Goal: Task Accomplishment & Management: Manage account settings

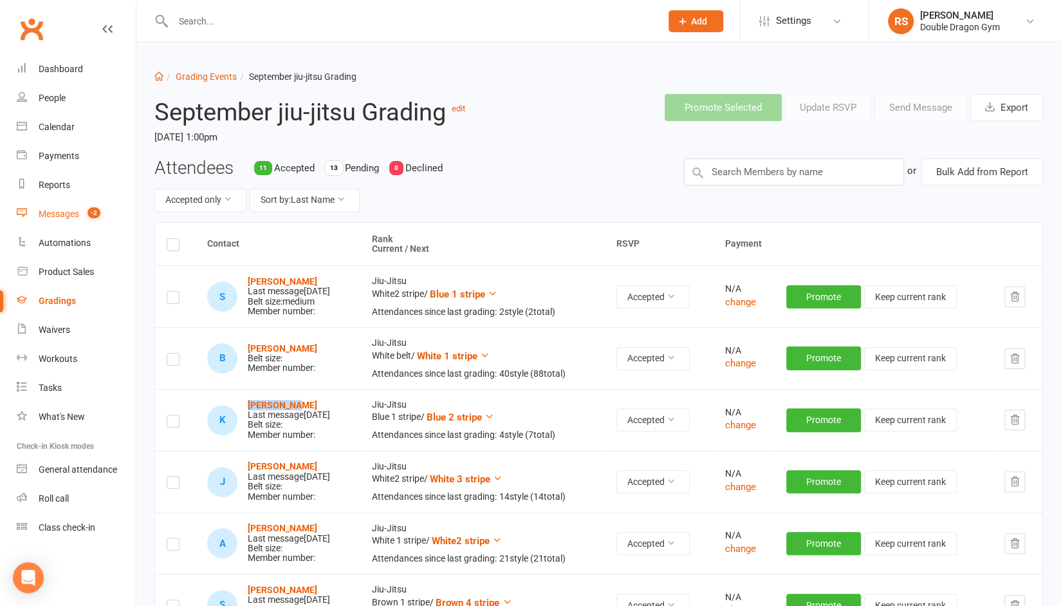
click at [62, 214] on div "Messages" at bounding box center [59, 214] width 41 height 10
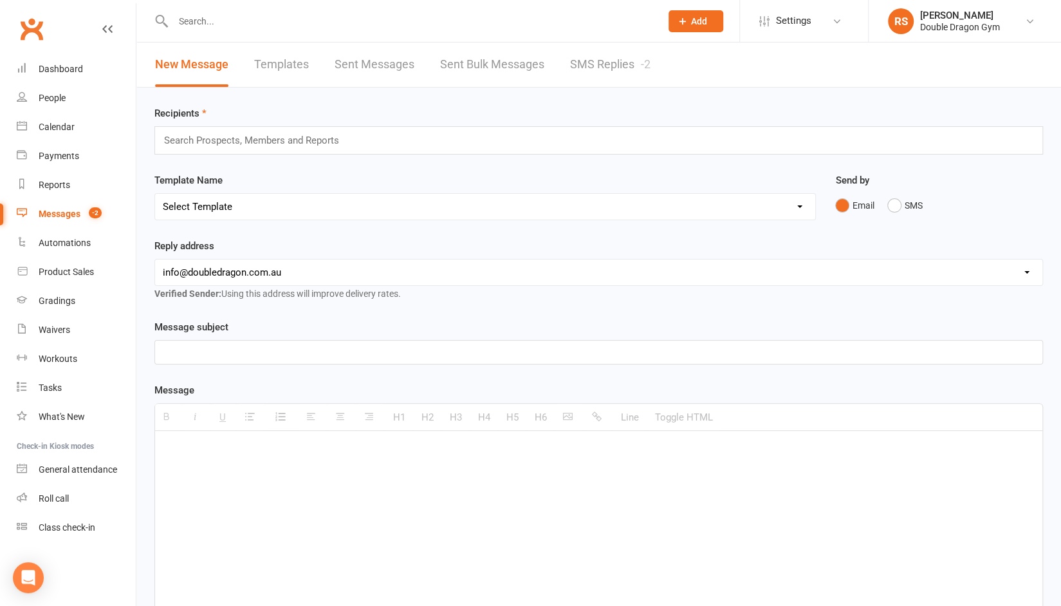
click at [602, 65] on link "SMS Replies -2" at bounding box center [610, 64] width 80 height 44
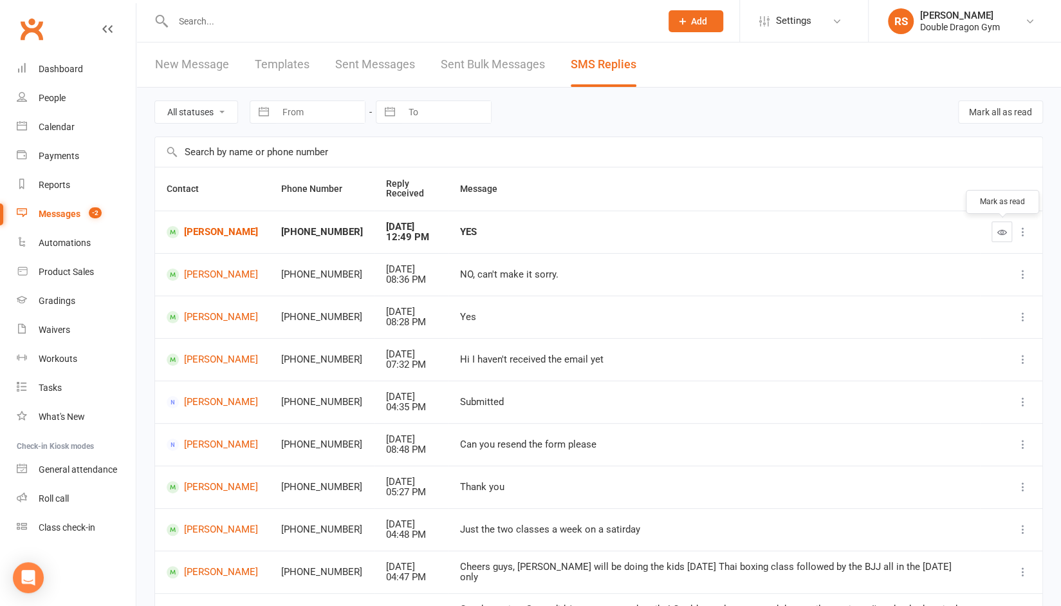
click at [1005, 231] on icon "button" at bounding box center [1003, 232] width 10 height 10
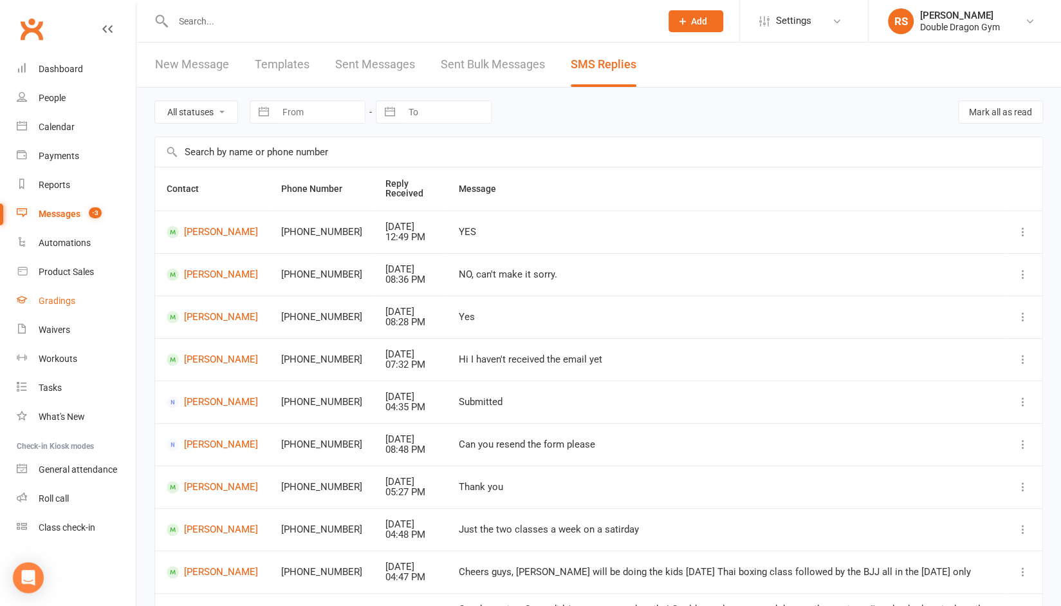
click at [71, 299] on div "Gradings" at bounding box center [57, 300] width 37 height 10
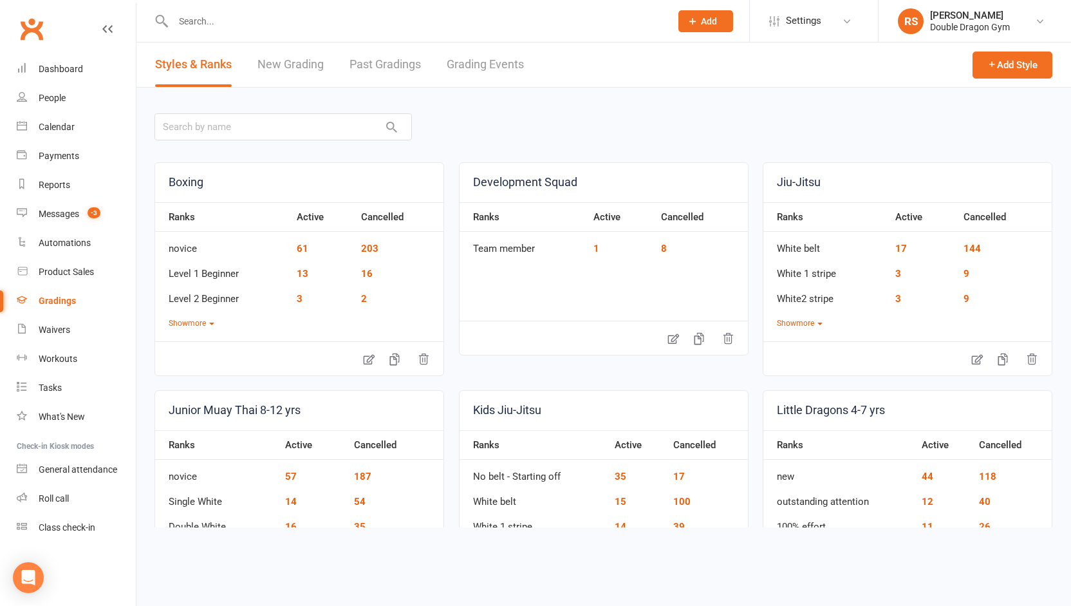
click at [498, 69] on link "Grading Events" at bounding box center [485, 64] width 77 height 44
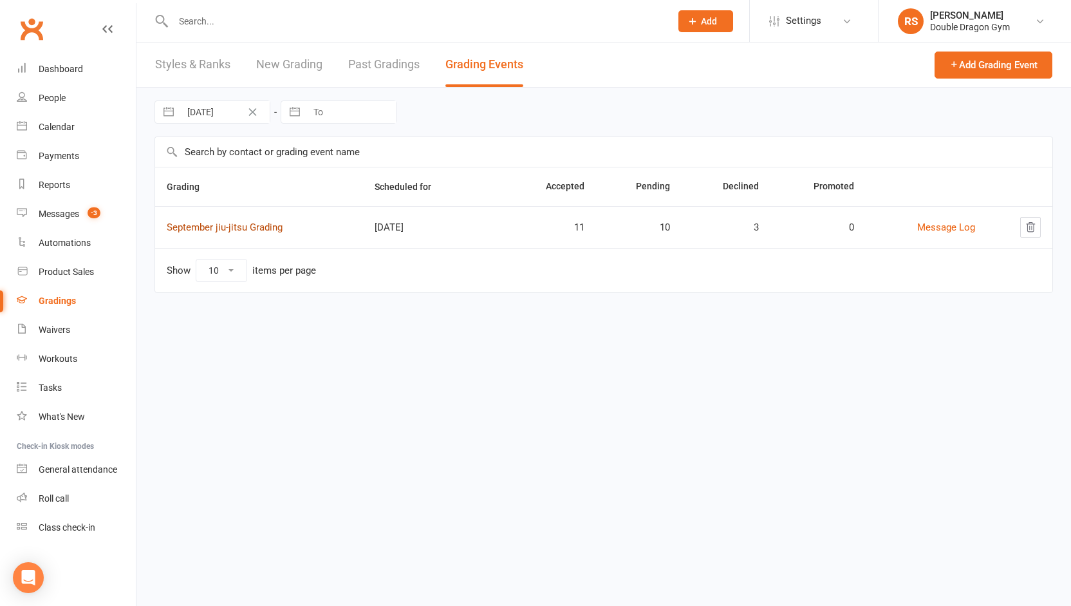
click at [274, 226] on link "September jiu-jitsu Grading" at bounding box center [225, 227] width 116 height 12
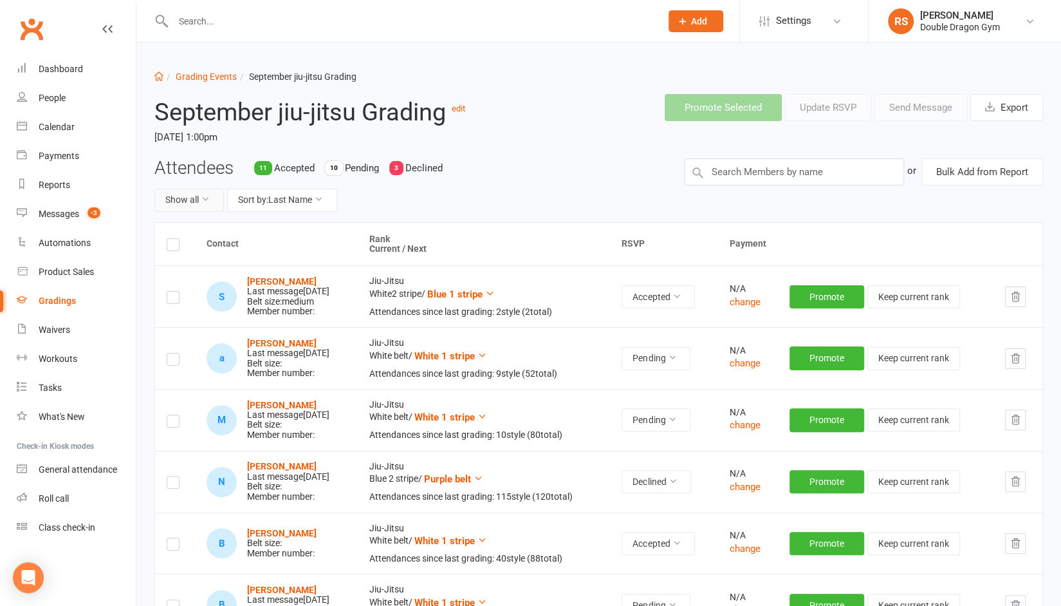
click at [197, 201] on button "Show all" at bounding box center [189, 200] width 70 height 23
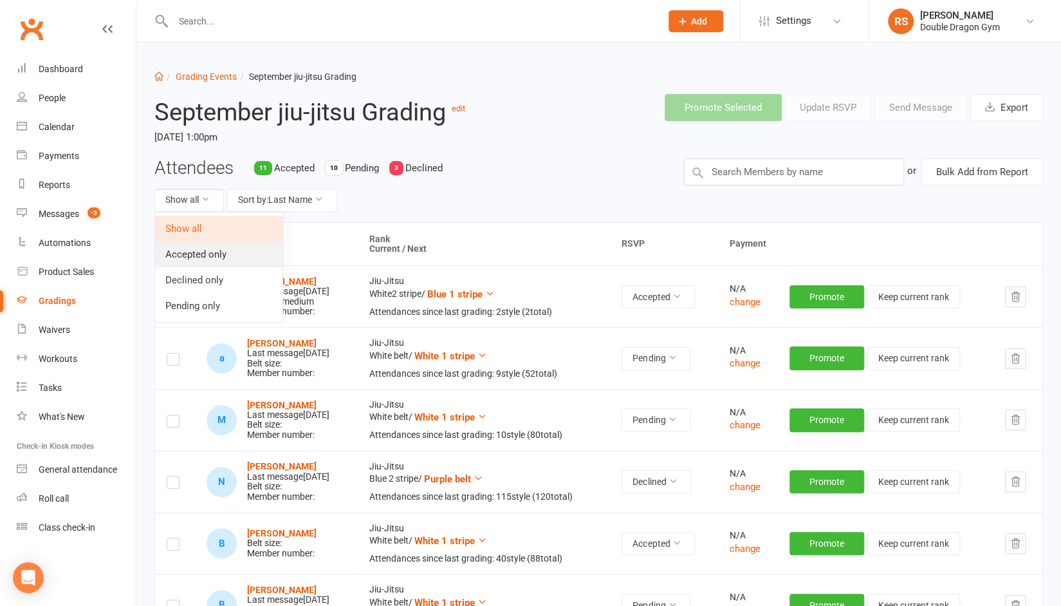
click at [193, 257] on link "Accepted only" at bounding box center [218, 254] width 127 height 26
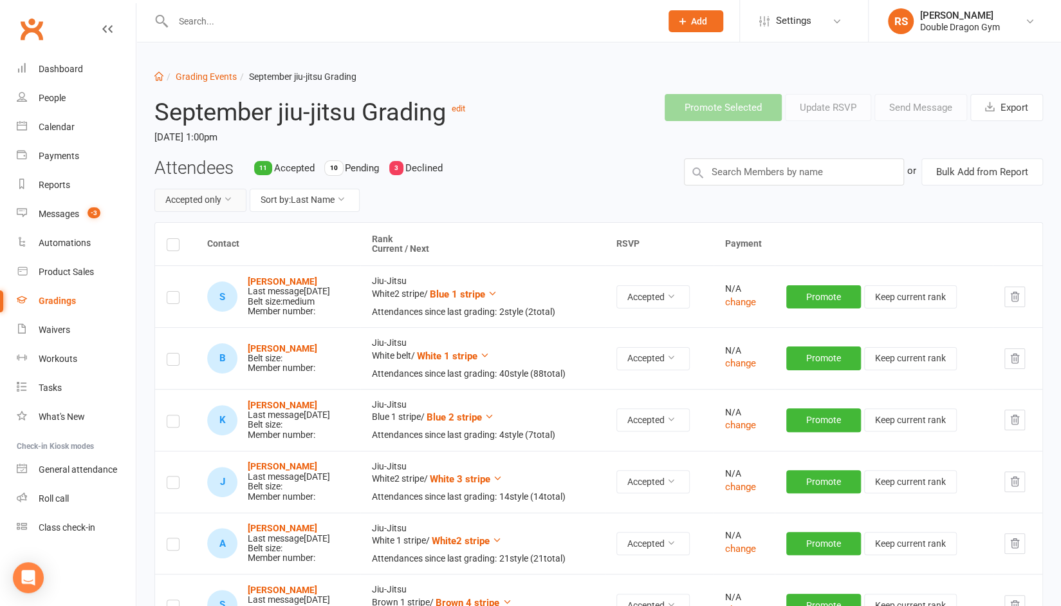
click at [212, 199] on button "Accepted only" at bounding box center [200, 200] width 92 height 23
click at [163, 302] on link "Pending only" at bounding box center [172, 306] width 127 height 26
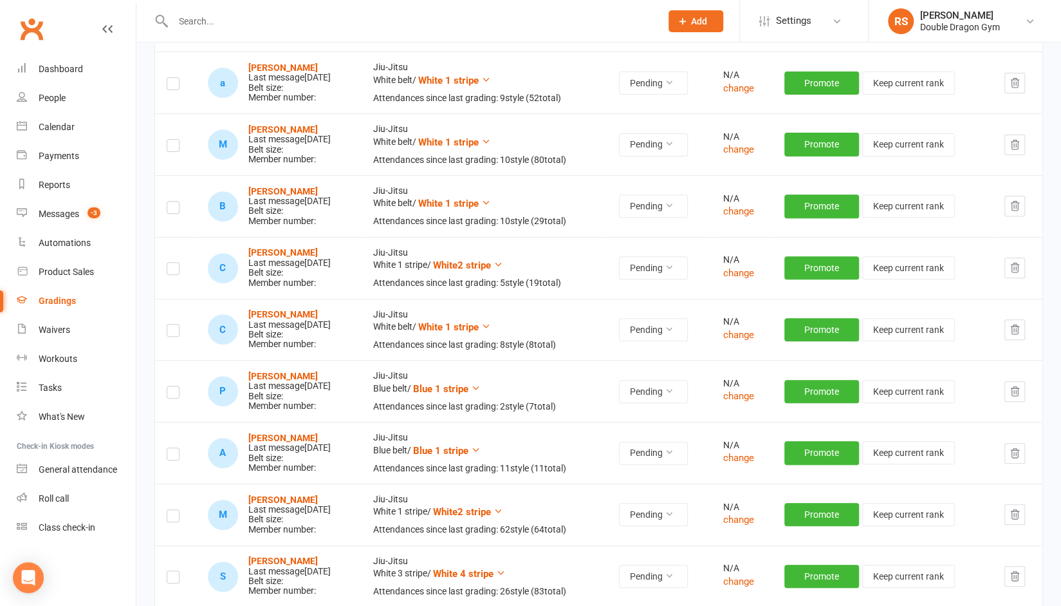
scroll to position [227, 0]
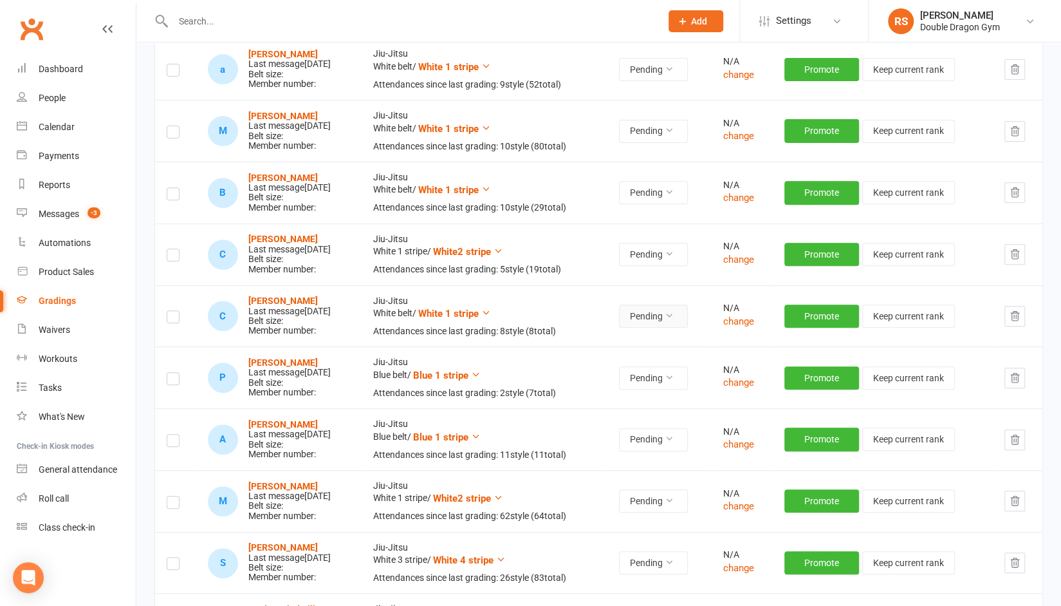
click at [678, 317] on button "Pending" at bounding box center [653, 315] width 69 height 23
click at [633, 340] on link "Accepted" at bounding box center [631, 344] width 127 height 26
click at [678, 315] on button "Pending" at bounding box center [653, 315] width 69 height 23
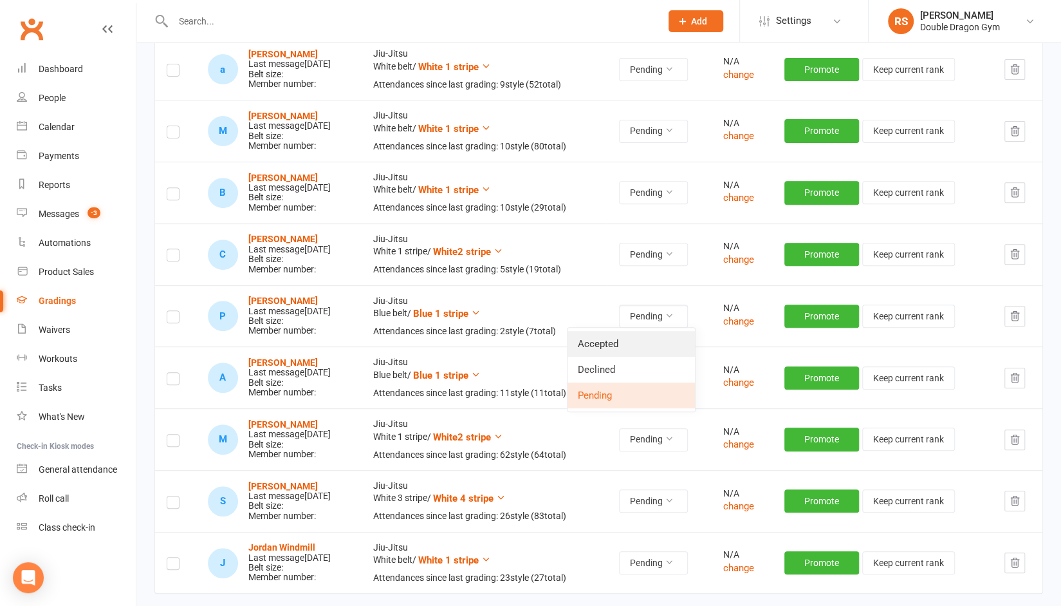
click at [631, 342] on link "Accepted" at bounding box center [631, 344] width 127 height 26
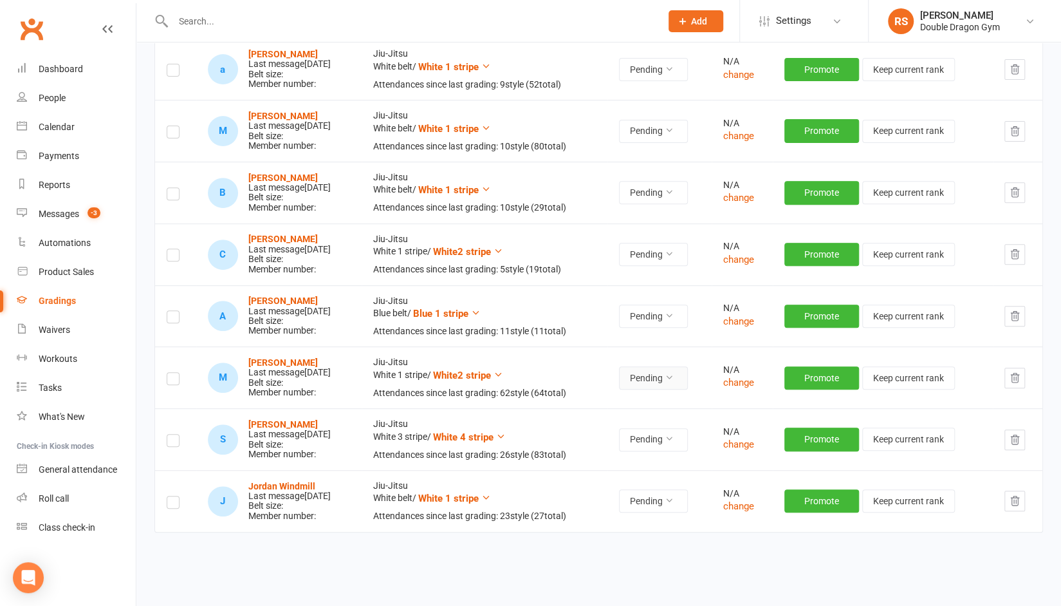
click at [667, 375] on button "Pending" at bounding box center [653, 377] width 69 height 23
click at [637, 404] on link "Accepted" at bounding box center [631, 405] width 127 height 26
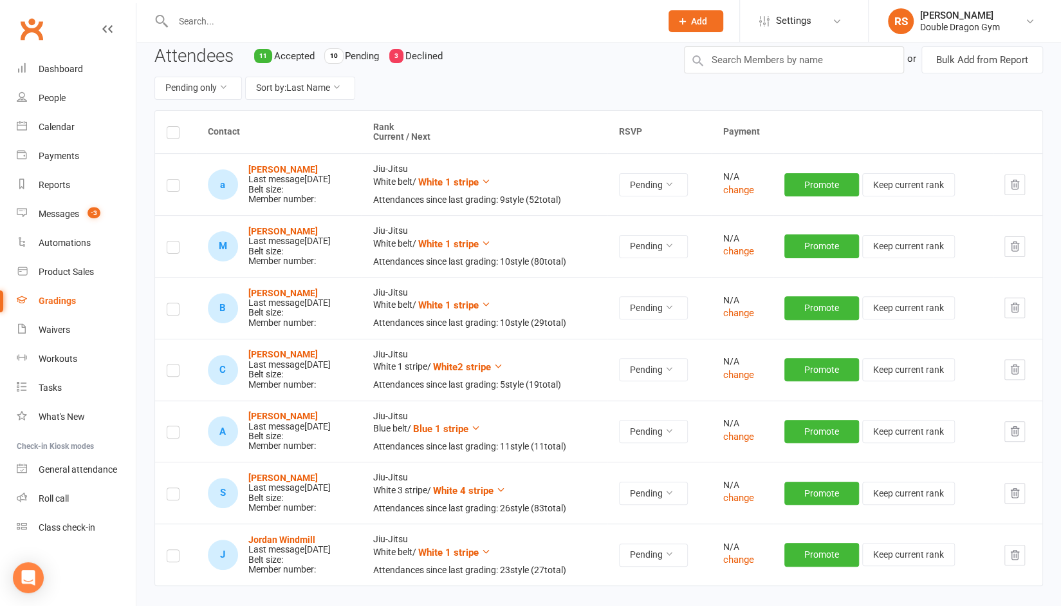
scroll to position [109, 0]
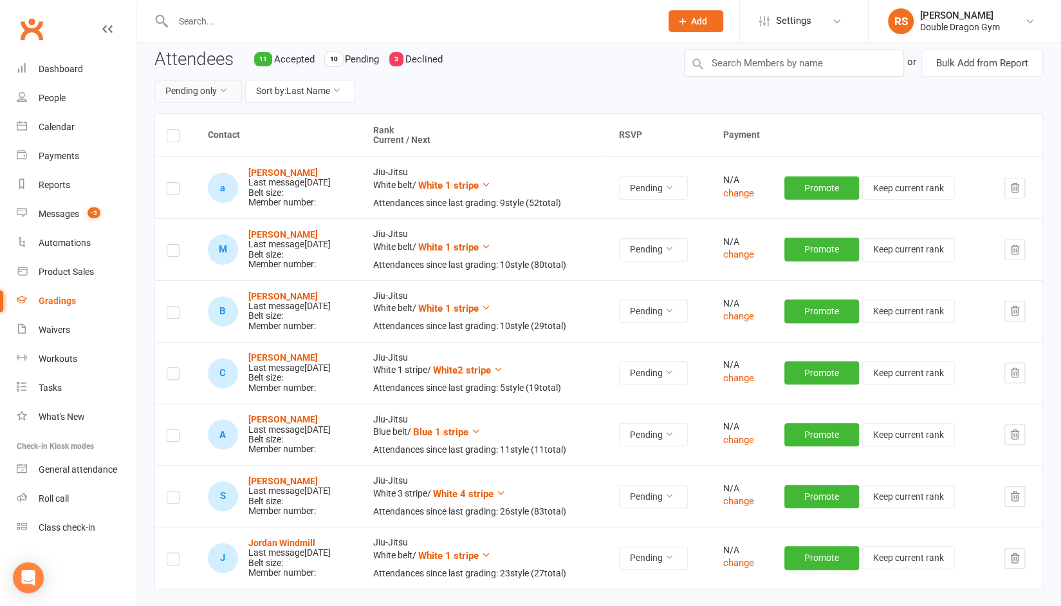
click at [200, 100] on button "Pending only" at bounding box center [198, 91] width 88 height 23
click at [171, 149] on link "Accepted only" at bounding box center [167, 146] width 127 height 26
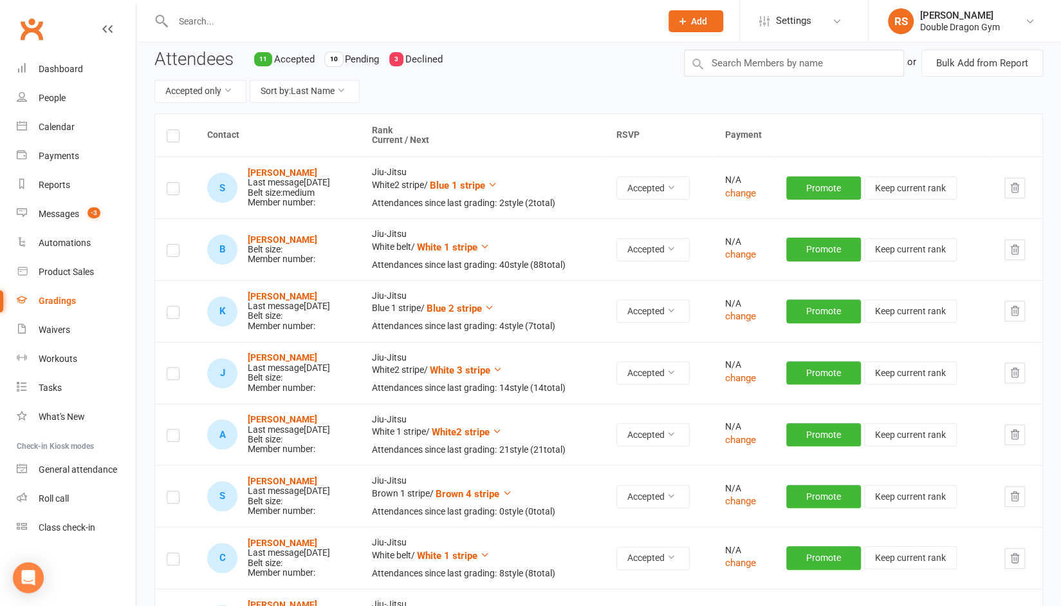
click at [169, 138] on label at bounding box center [173, 138] width 13 height 0
click at [169, 130] on input "checkbox" at bounding box center [173, 130] width 13 height 0
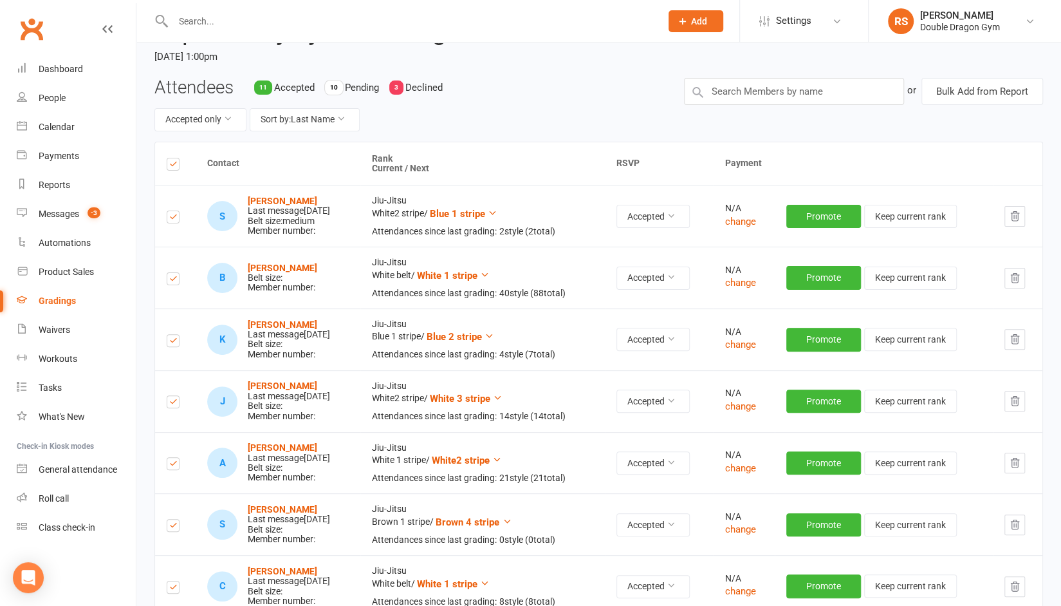
scroll to position [0, 0]
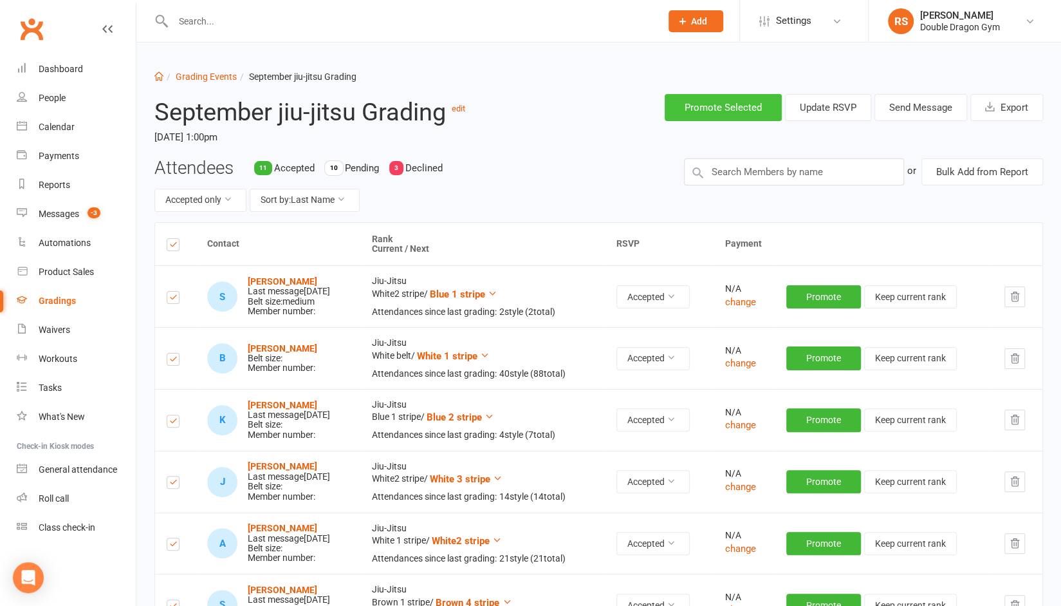
click at [731, 110] on button "Promote Selected" at bounding box center [723, 107] width 117 height 27
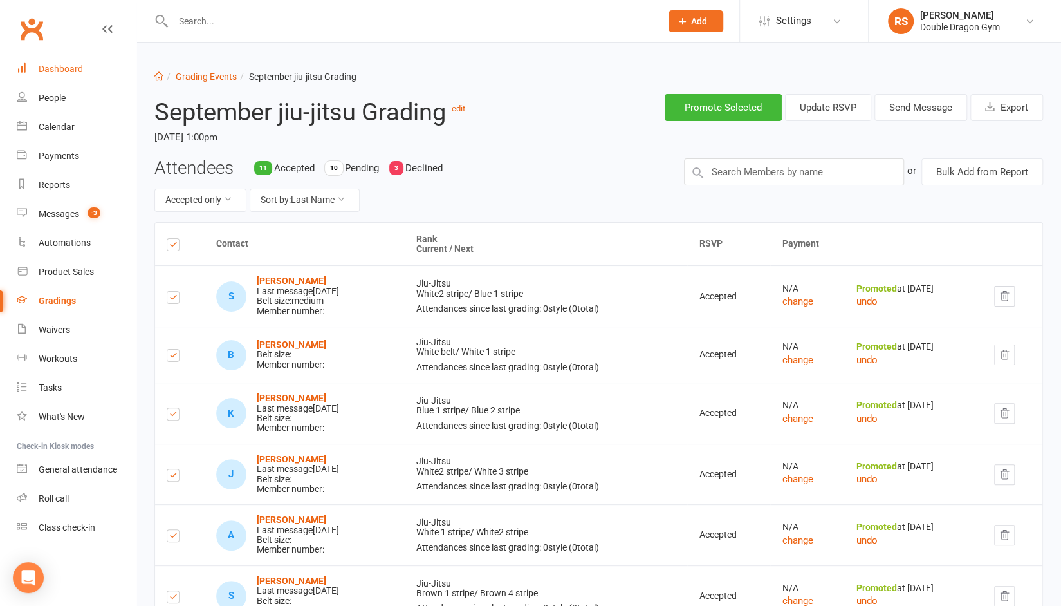
click at [54, 68] on div "Dashboard" at bounding box center [61, 69] width 44 height 10
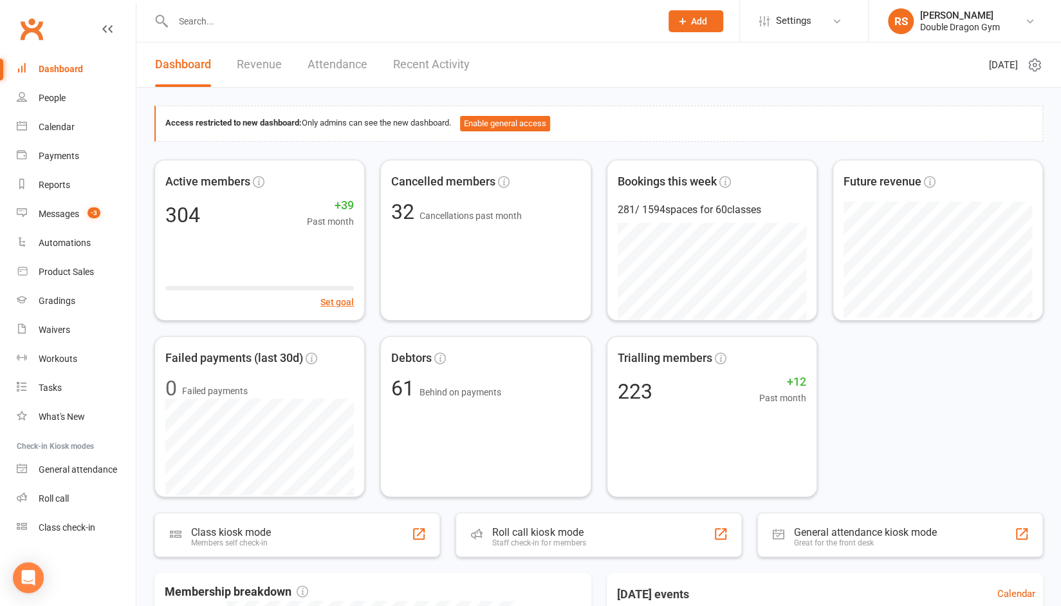
click at [273, 68] on link "Revenue" at bounding box center [259, 64] width 45 height 44
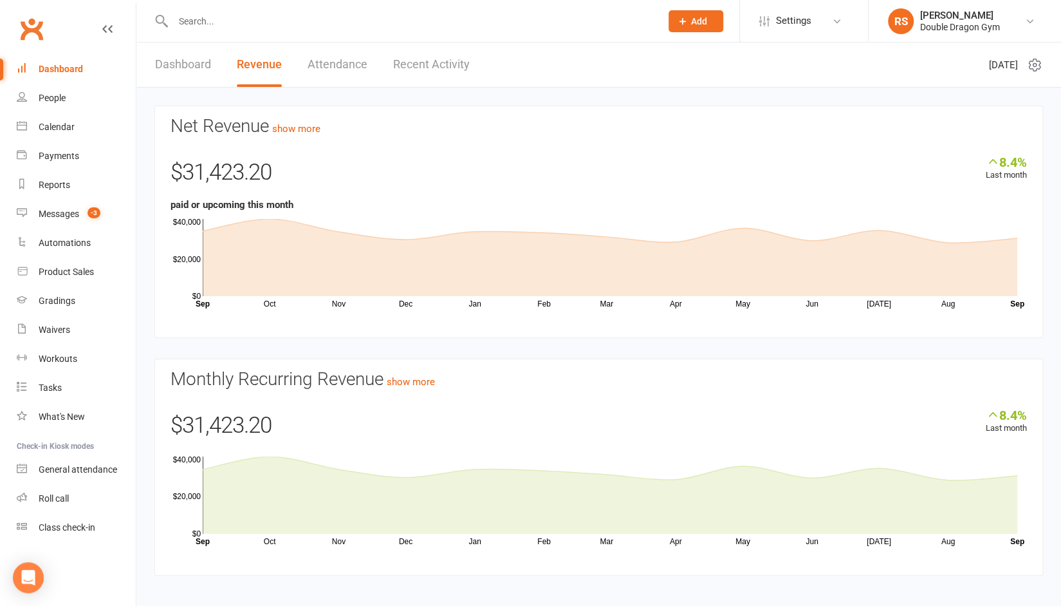
scroll to position [7, 0]
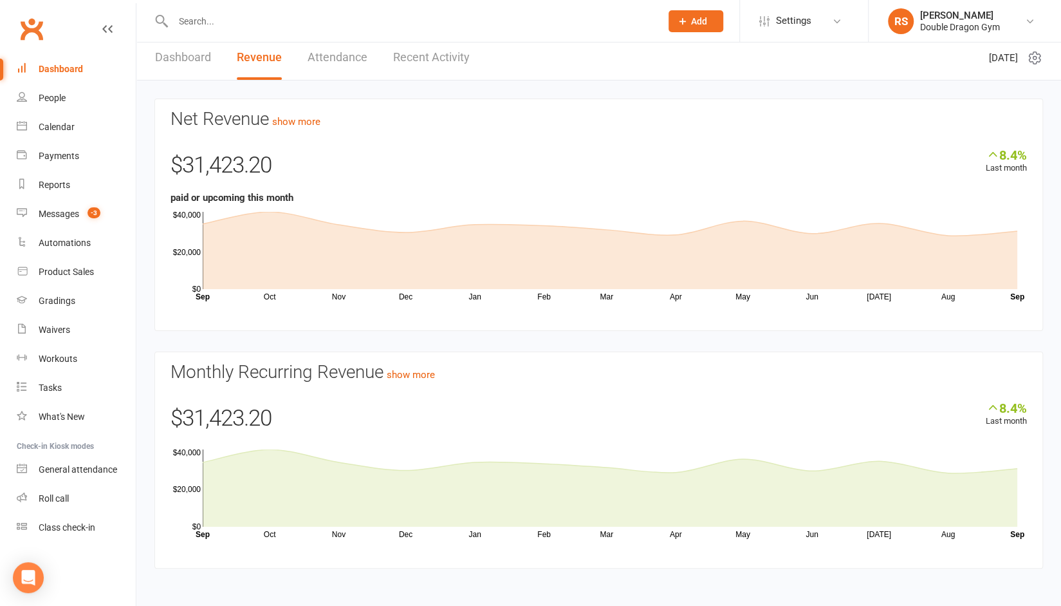
click at [62, 73] on div "Dashboard" at bounding box center [61, 69] width 44 height 10
click at [399, 25] on input "text" at bounding box center [410, 21] width 483 height 18
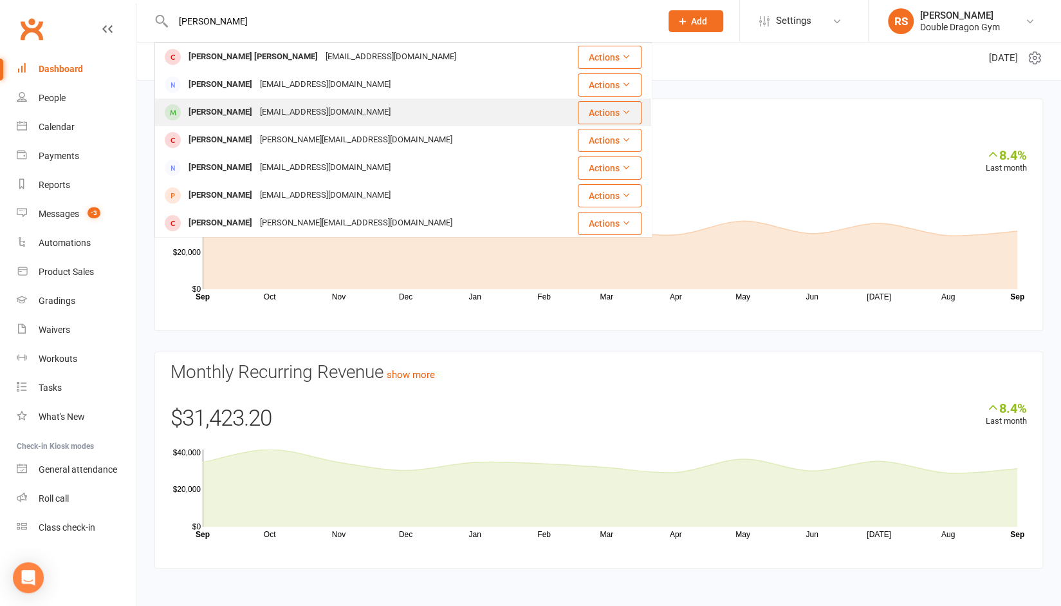
type input "[PERSON_NAME]"
click at [260, 106] on div "[EMAIL_ADDRESS][DOMAIN_NAME]" at bounding box center [325, 112] width 138 height 19
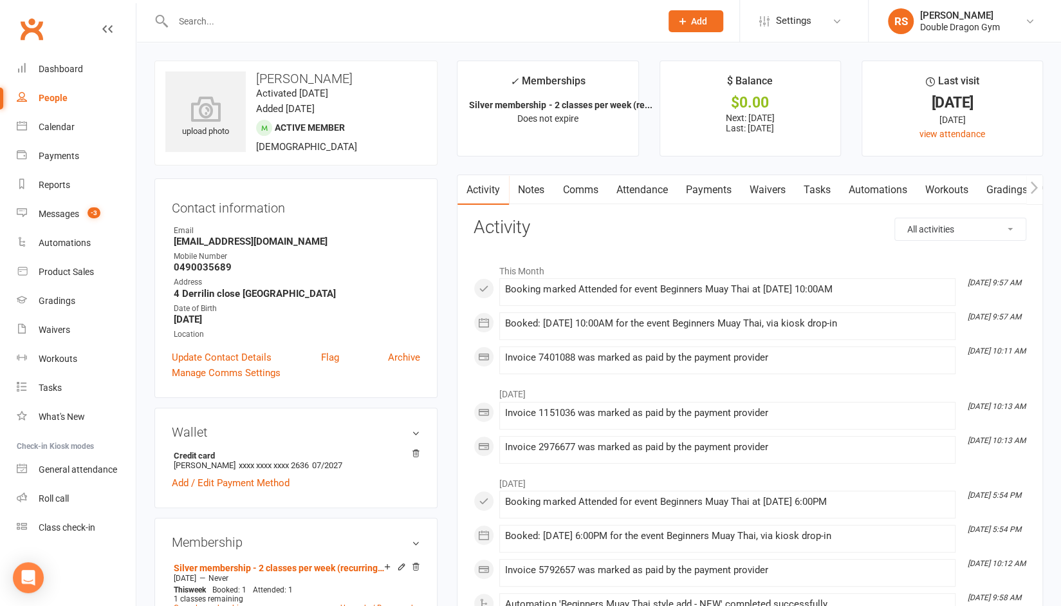
click at [702, 191] on link "Payments" at bounding box center [708, 190] width 64 height 30
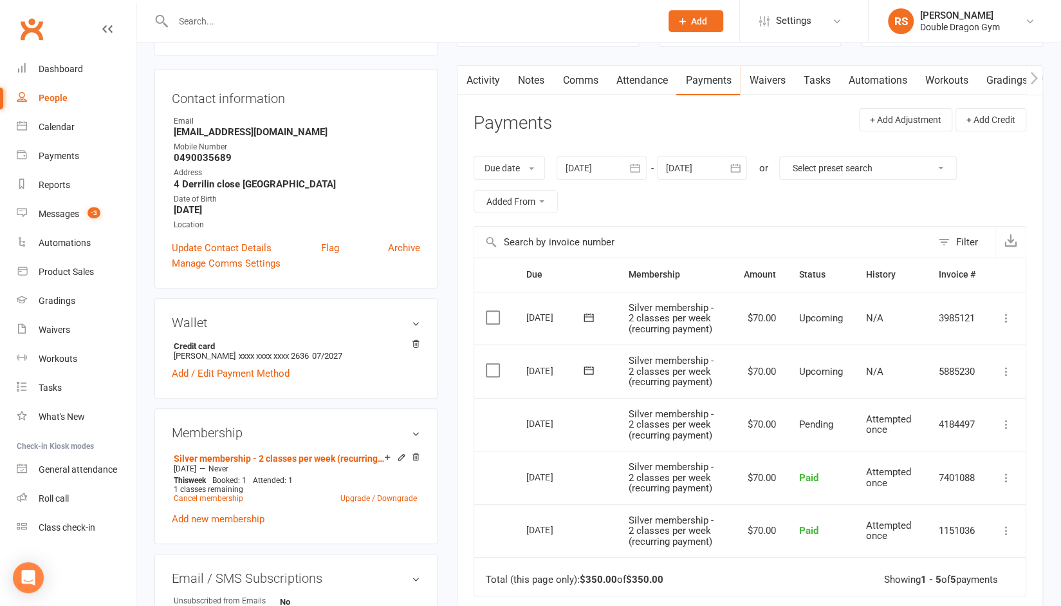
scroll to position [129, 0]
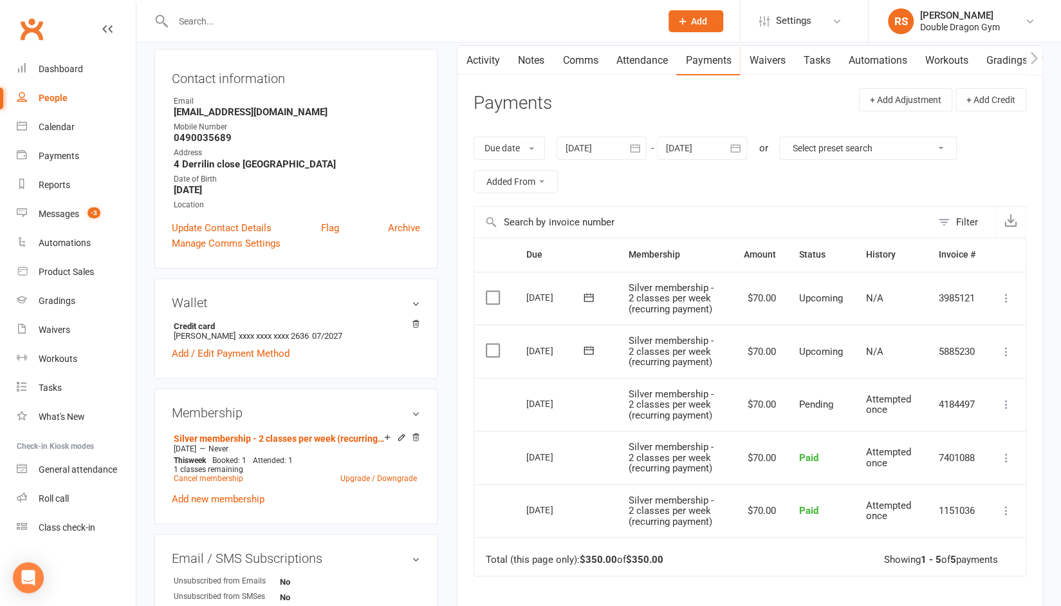
click at [268, 29] on input "text" at bounding box center [410, 21] width 483 height 18
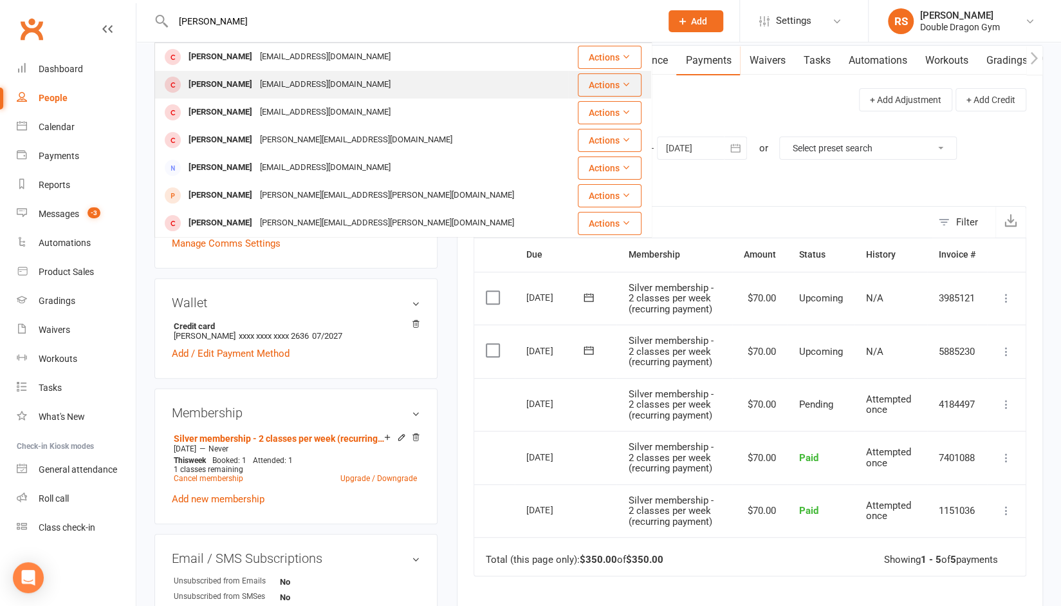
type input "[PERSON_NAME]"
click at [255, 95] on div "[PERSON_NAME] [EMAIL_ADDRESS][DOMAIN_NAME]" at bounding box center [362, 84] width 412 height 26
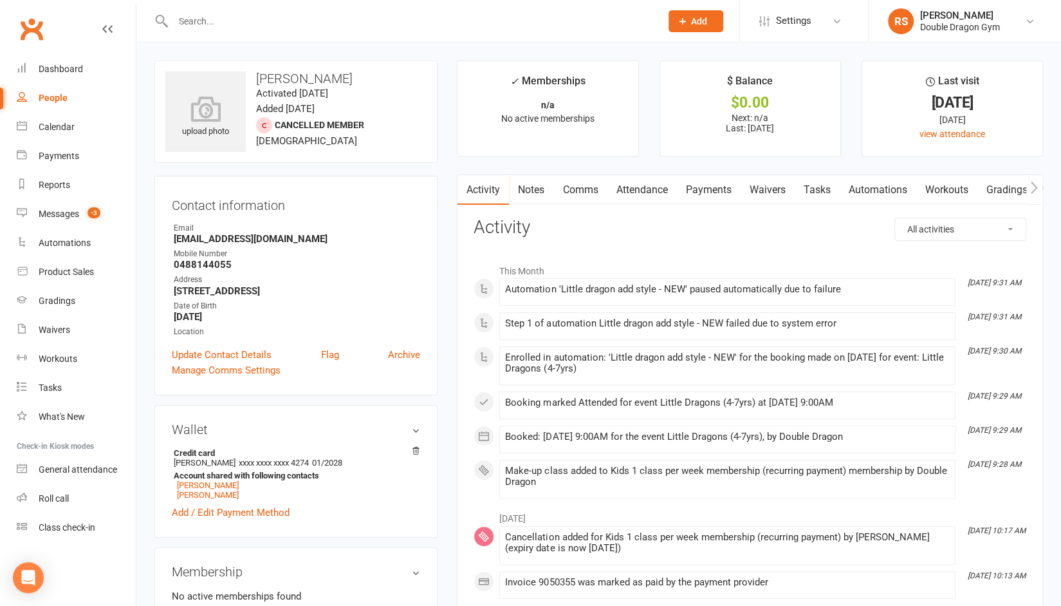
click at [712, 195] on link "Payments" at bounding box center [708, 190] width 64 height 30
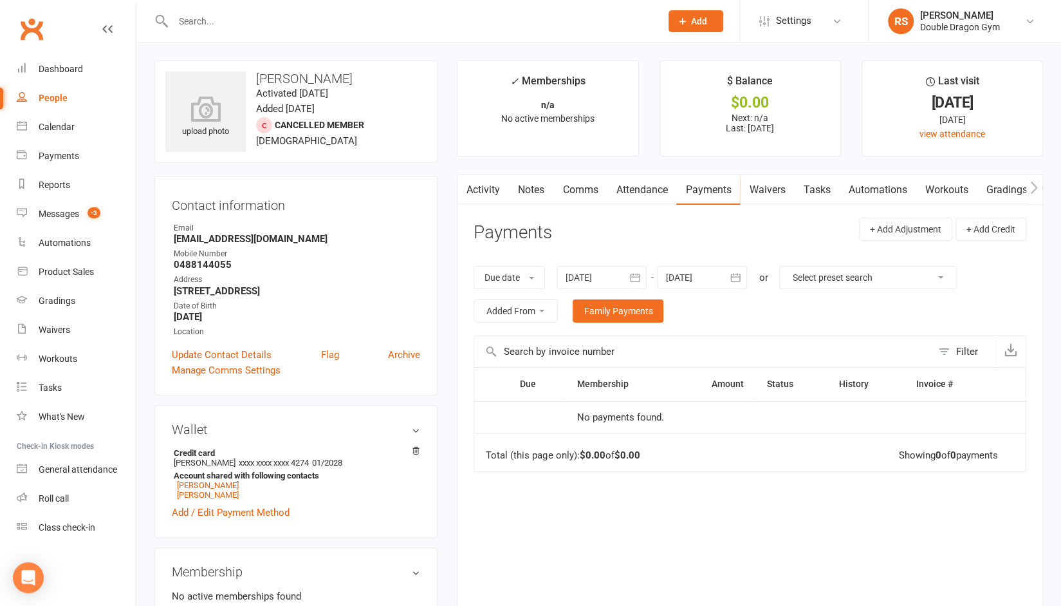
click at [762, 196] on link "Waivers" at bounding box center [767, 190] width 54 height 30
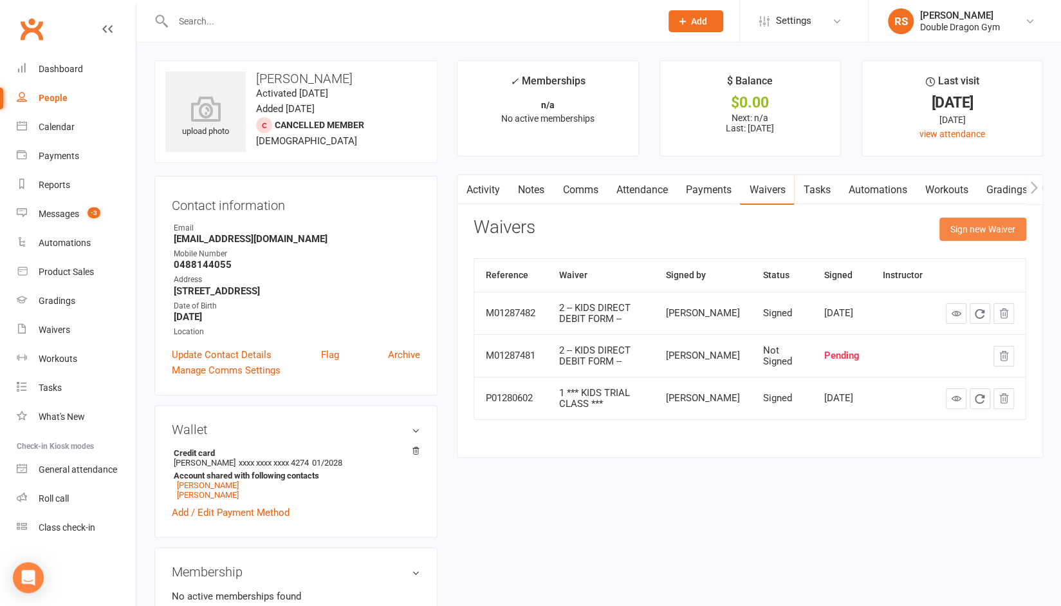
click at [969, 231] on button "Sign new Waiver" at bounding box center [983, 229] width 87 height 23
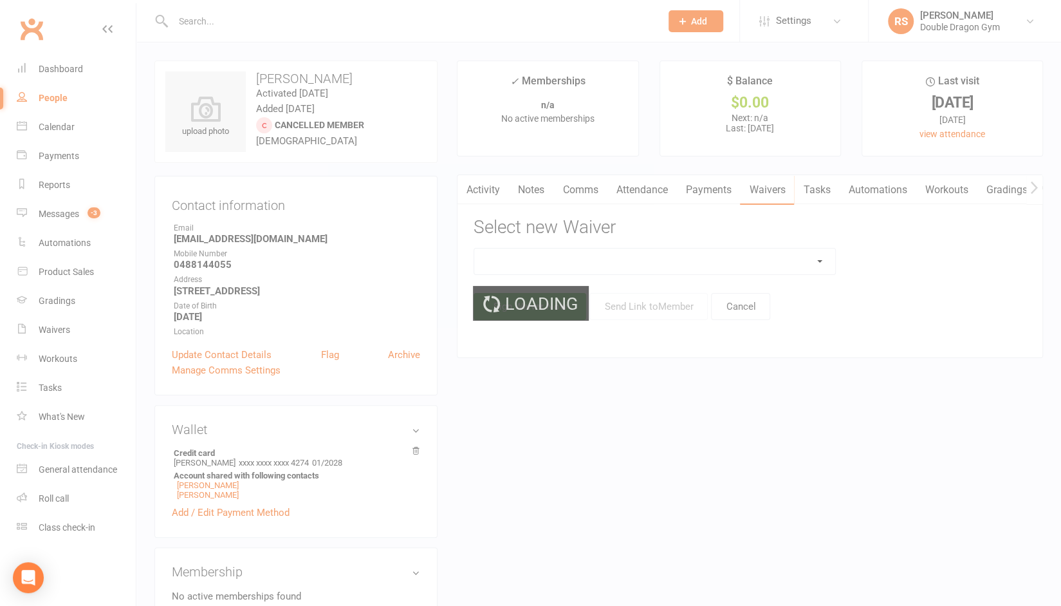
click at [707, 258] on div "Loading" at bounding box center [530, 303] width 1061 height 606
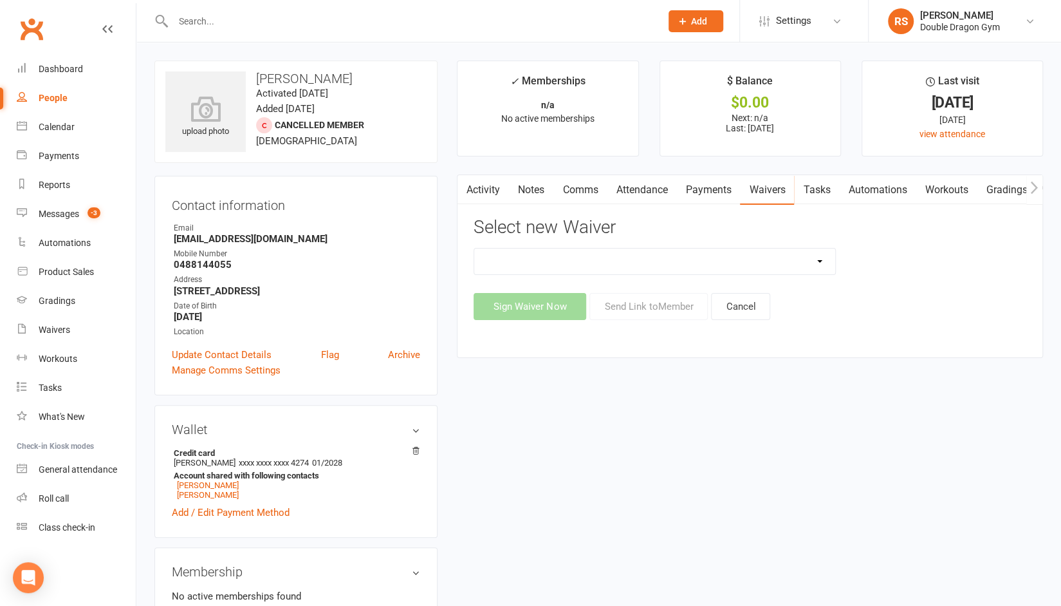
click at [811, 259] on select "1 *** KIDS TRIAL CLASS *** 1 *** KIDS TRIAL CLASS *** (DRAFT) 2 -- KIDS DIRECT …" at bounding box center [654, 261] width 360 height 26
click at [931, 342] on div "Activity Notes Comms Attendance Payments Waivers Tasks Automations Workouts Gra…" at bounding box center [750, 265] width 586 height 183
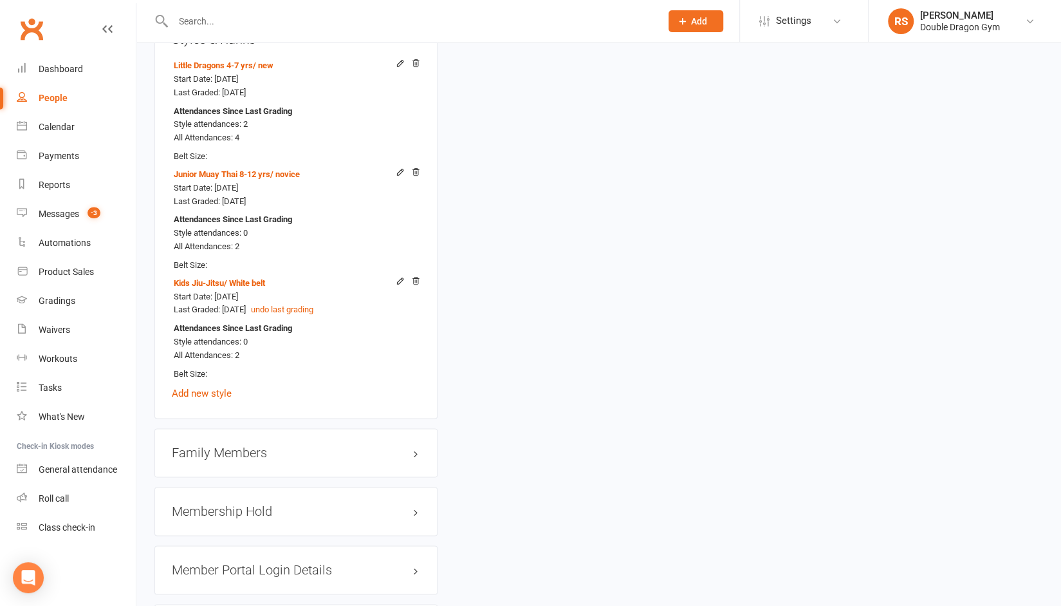
scroll to position [1070, 0]
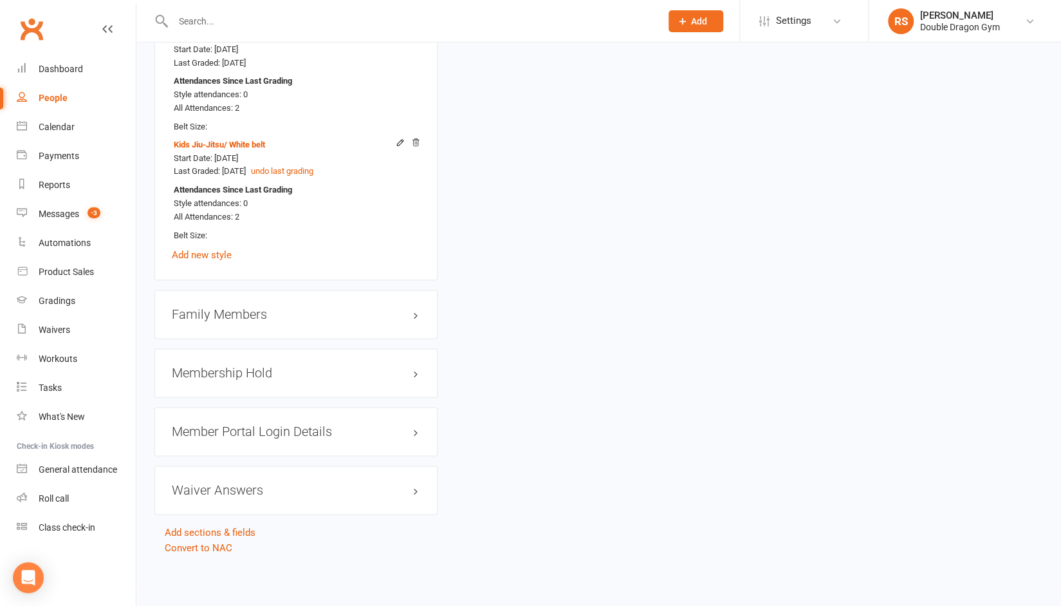
click at [259, 319] on h3 "Family Members" at bounding box center [296, 314] width 248 height 14
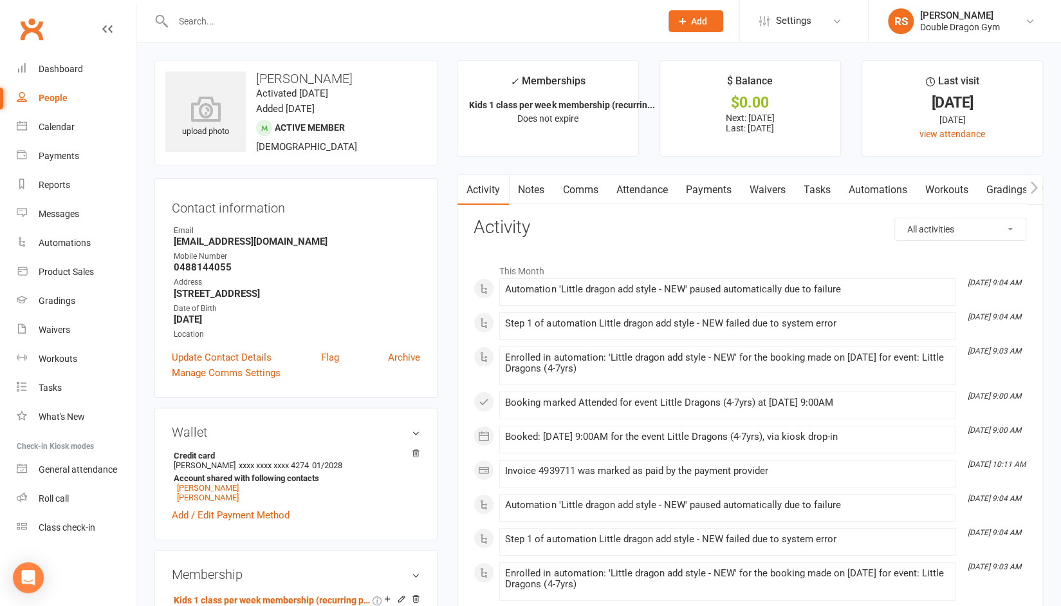
click at [716, 194] on link "Payments" at bounding box center [708, 190] width 64 height 30
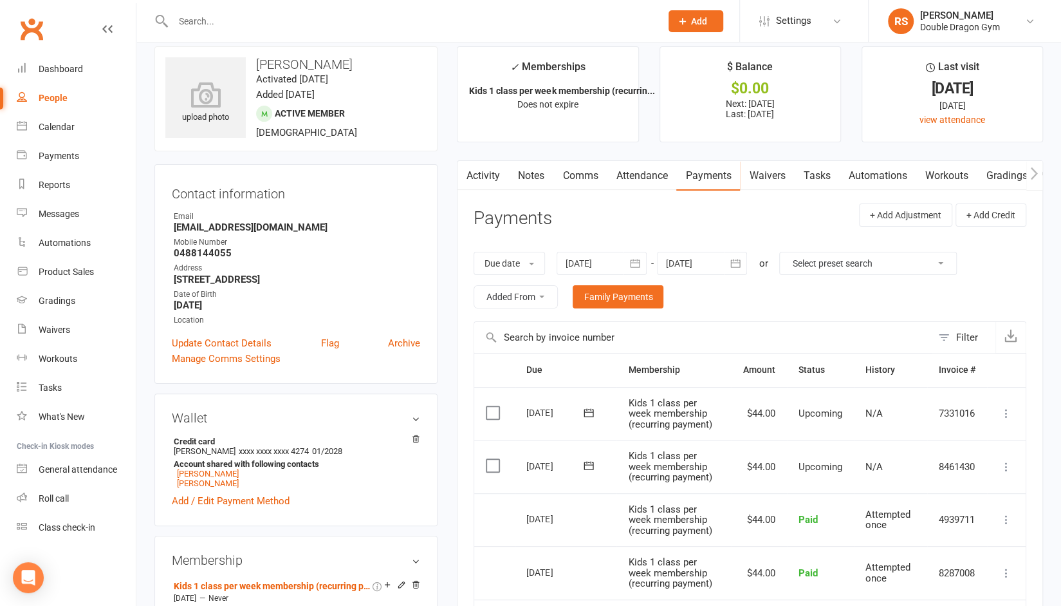
scroll to position [22, 0]
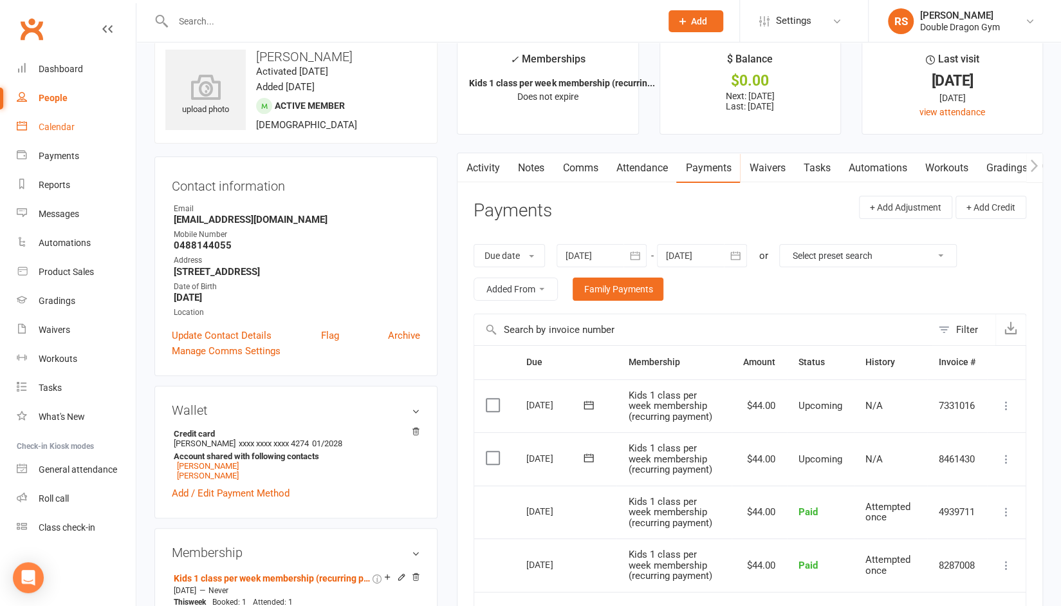
click at [59, 126] on div "Calendar" at bounding box center [57, 127] width 36 height 10
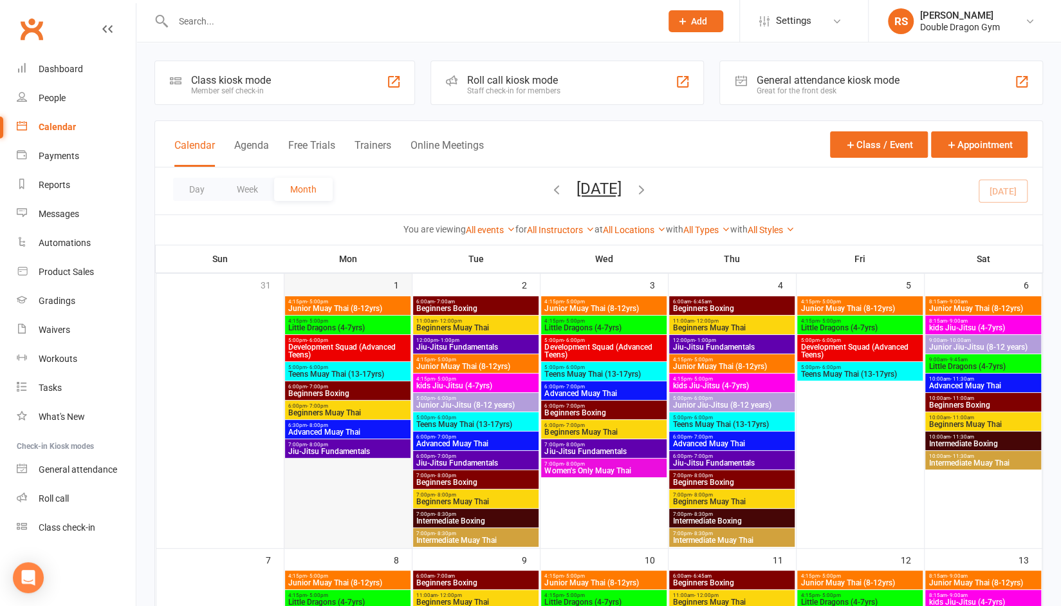
click at [307, 463] on div at bounding box center [348, 421] width 125 height 251
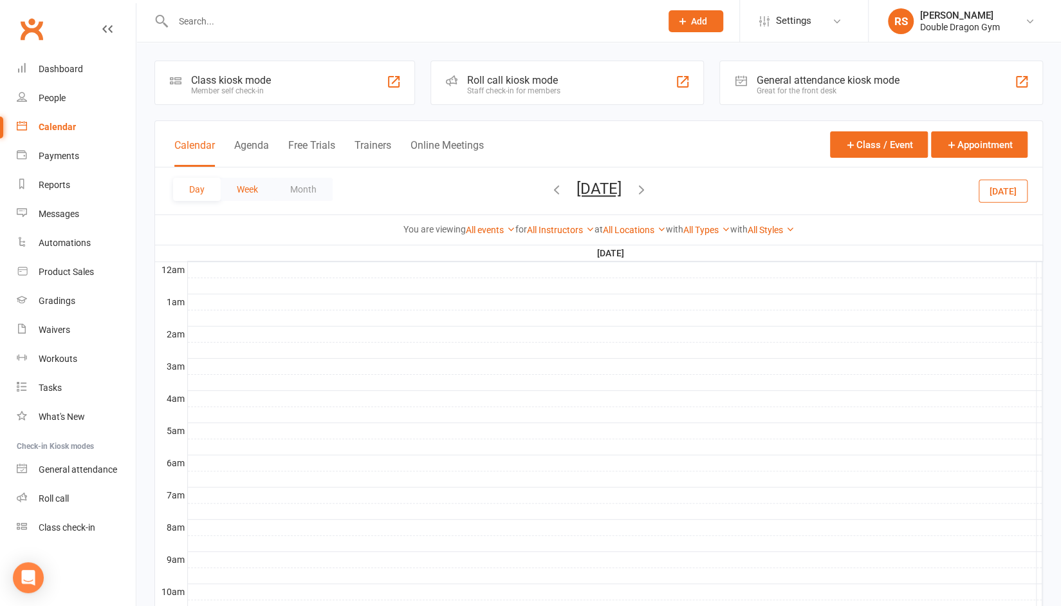
click at [246, 194] on button "Week" at bounding box center [247, 189] width 53 height 23
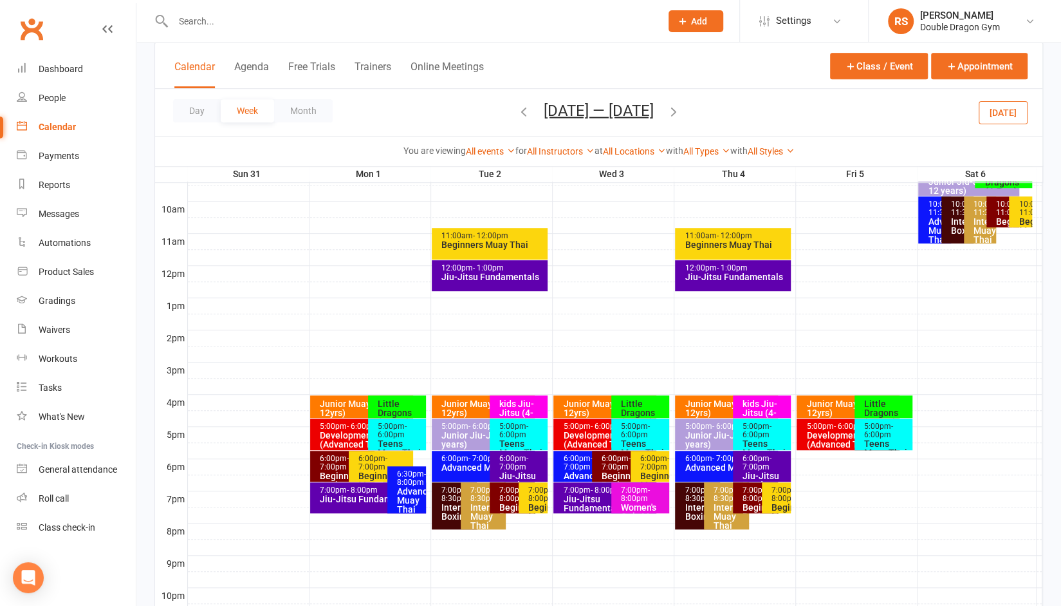
scroll to position [384, 0]
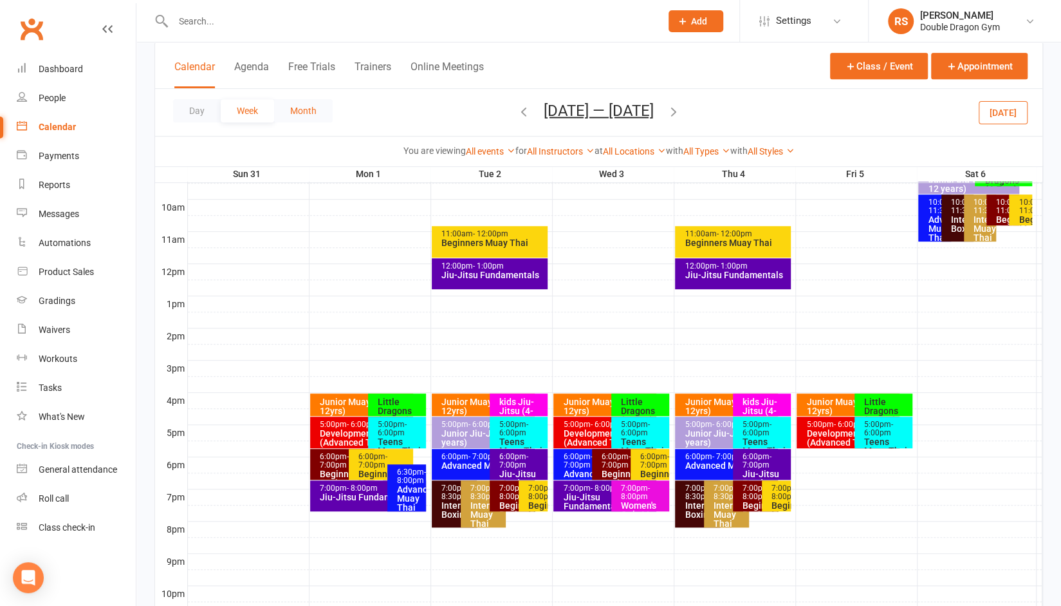
click at [302, 105] on button "Month" at bounding box center [303, 110] width 59 height 23
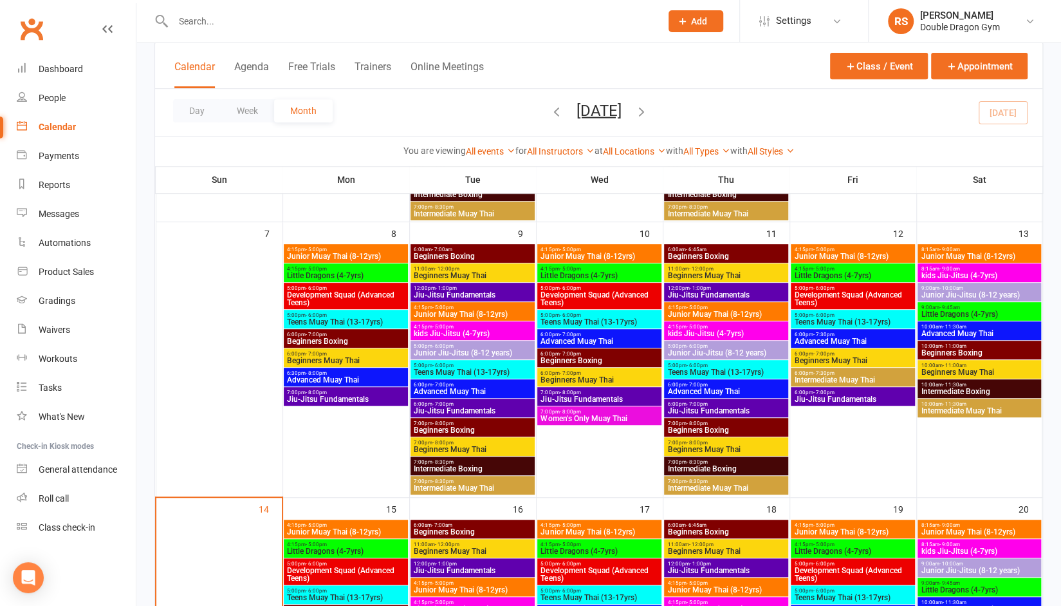
scroll to position [307, 0]
